Goal: Transaction & Acquisition: Book appointment/travel/reservation

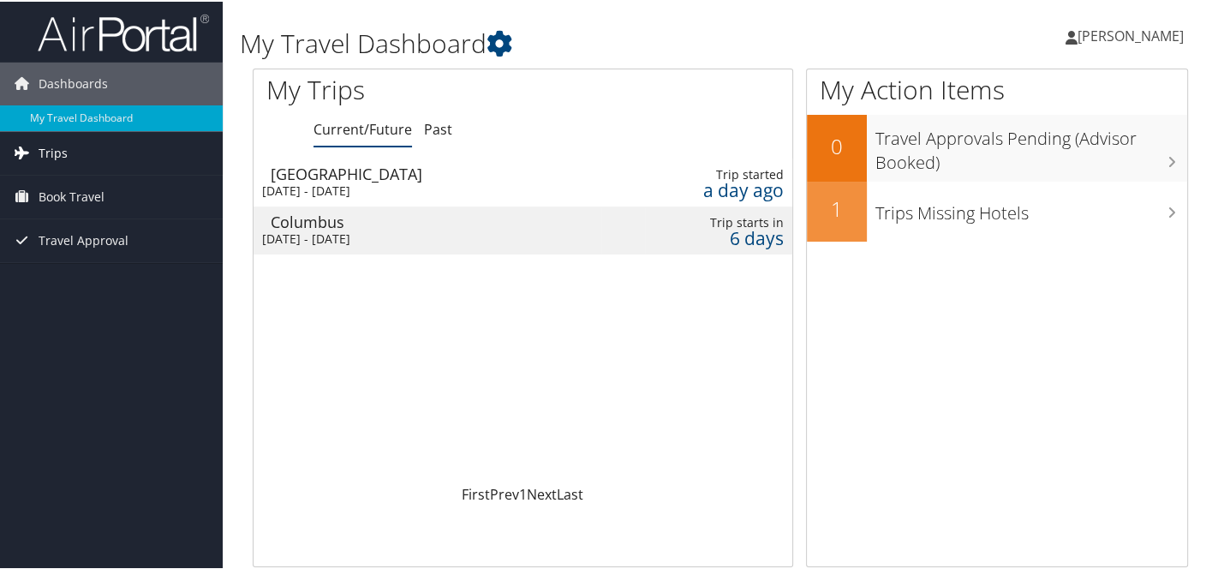
click at [58, 152] on span "Trips" at bounding box center [53, 151] width 29 height 43
click at [92, 266] on span "Book Travel" at bounding box center [72, 272] width 66 height 43
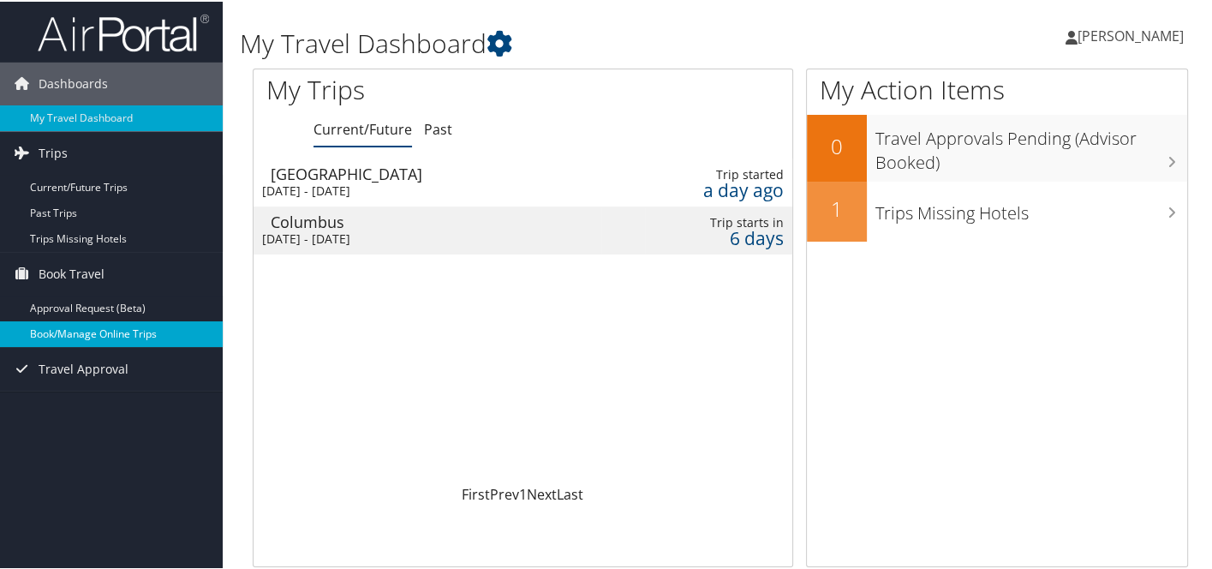
click at [92, 331] on link "Book/Manage Online Trips" at bounding box center [111, 332] width 223 height 26
click at [93, 332] on link "Book/Manage Online Trips" at bounding box center [111, 332] width 223 height 26
